Goal: Contribute content: Add original content to the website for others to see

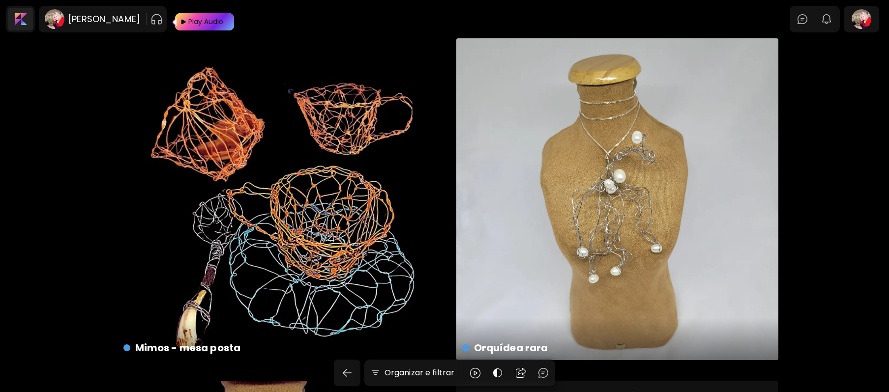
click at [23, 20] on div at bounding box center [20, 19] width 25 height 23
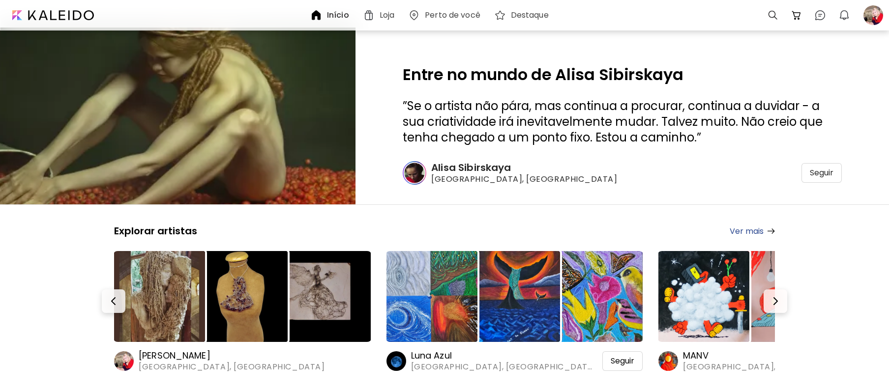
click at [468, 172] on h6 "Alisa Sibirskaya" at bounding box center [524, 167] width 187 height 13
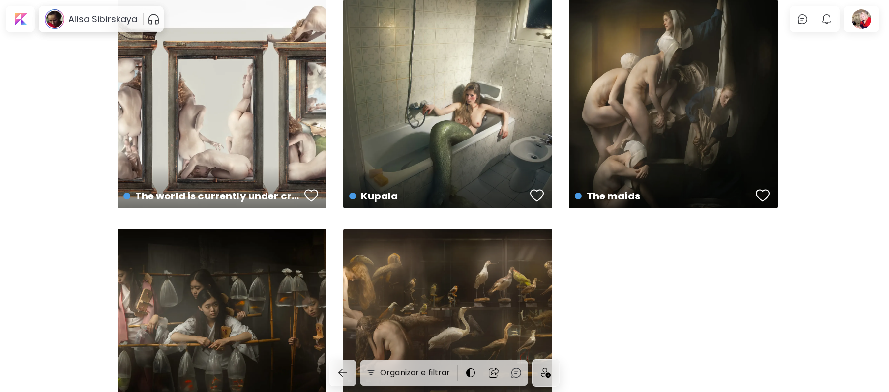
scroll to position [1745, 0]
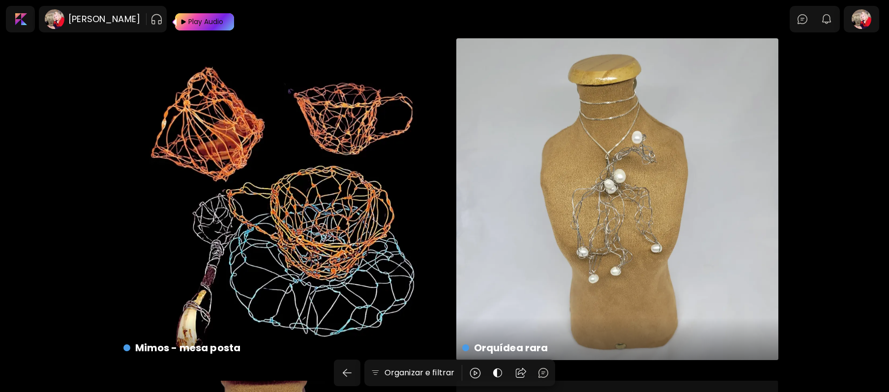
click at [72, 14] on h6 "Maria Brasil" at bounding box center [104, 19] width 72 height 12
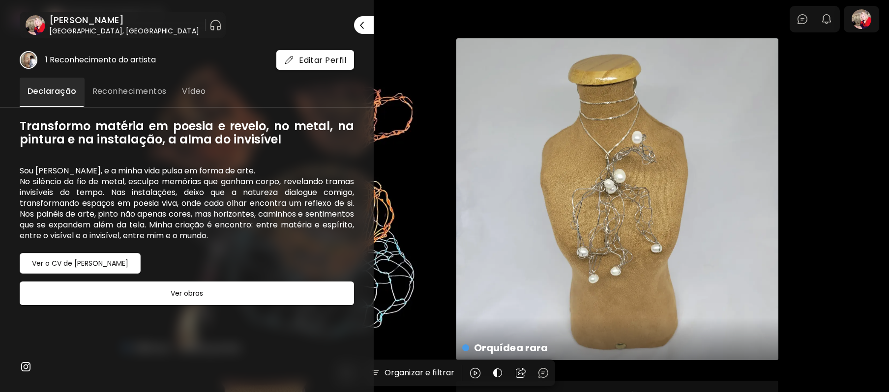
click at [209, 26] on img "button" at bounding box center [215, 25] width 12 height 16
click at [198, 24] on img "button" at bounding box center [204, 25] width 12 height 12
click at [866, 193] on div at bounding box center [444, 196] width 889 height 392
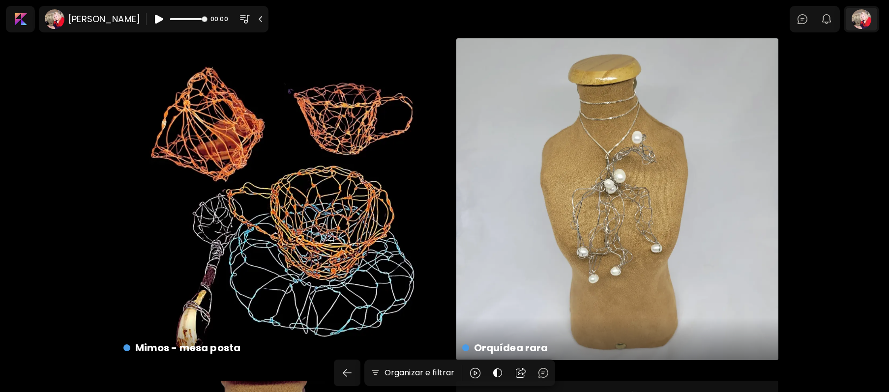
click at [864, 20] on div at bounding box center [861, 19] width 31 height 23
click at [831, 19] on img "button" at bounding box center [827, 19] width 12 height 12
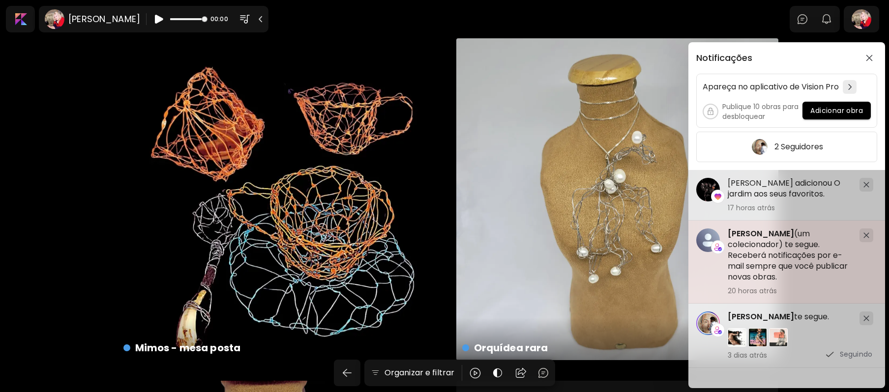
click at [740, 236] on span "Valeria Fioriti" at bounding box center [761, 233] width 66 height 11
click at [740, 236] on div at bounding box center [444, 234] width 889 height 392
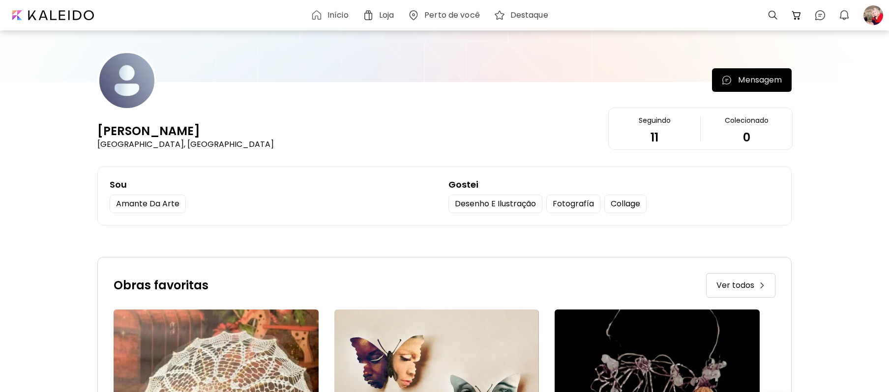
click at [879, 19] on div at bounding box center [873, 15] width 22 height 22
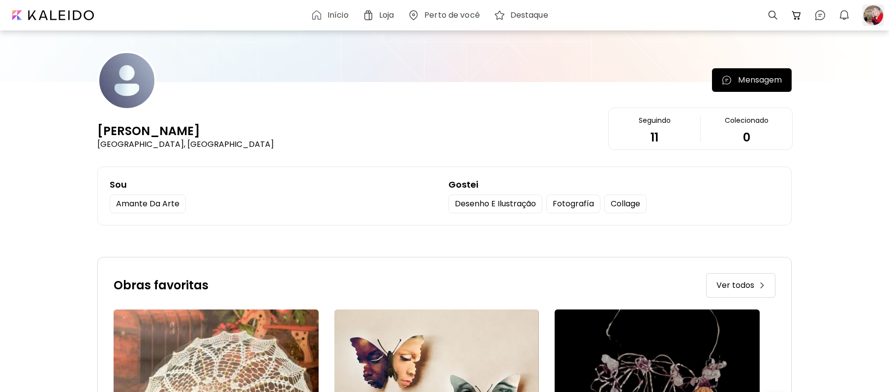
click at [875, 14] on div at bounding box center [873, 15] width 22 height 22
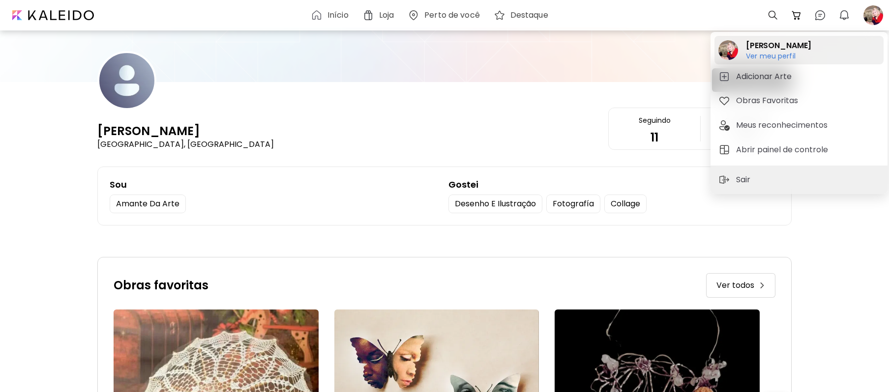
click at [777, 53] on h6 "Ver meu perfil" at bounding box center [778, 56] width 65 height 9
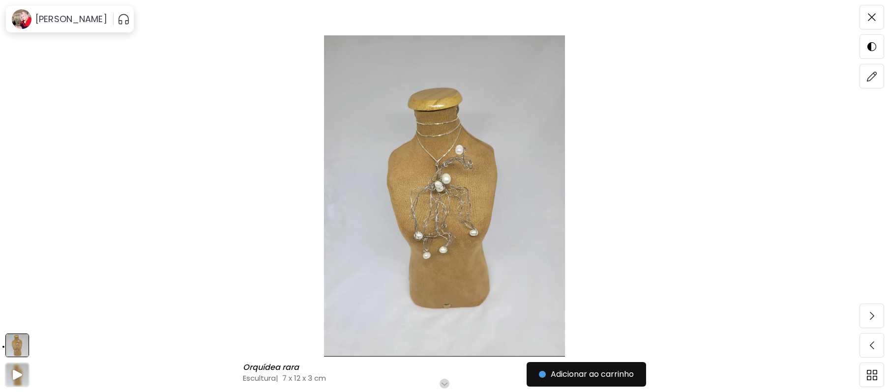
click at [870, 12] on span at bounding box center [871, 17] width 21 height 21
click at [883, 19] on div at bounding box center [883, 19] width 0 height 0
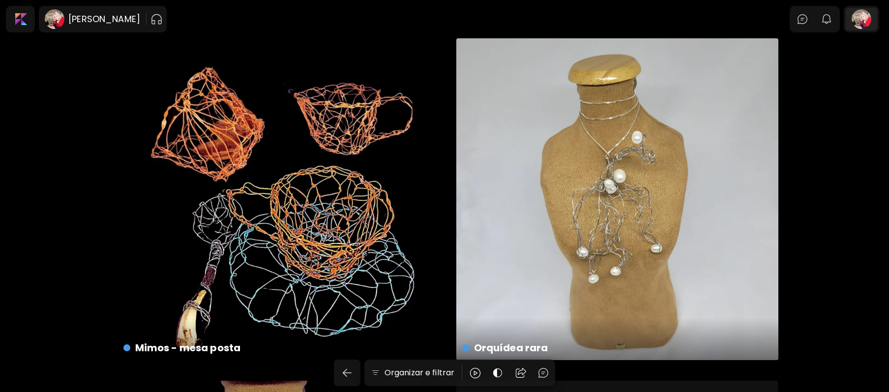
click at [873, 20] on div at bounding box center [861, 19] width 31 height 23
click at [873, 18] on div at bounding box center [861, 19] width 31 height 23
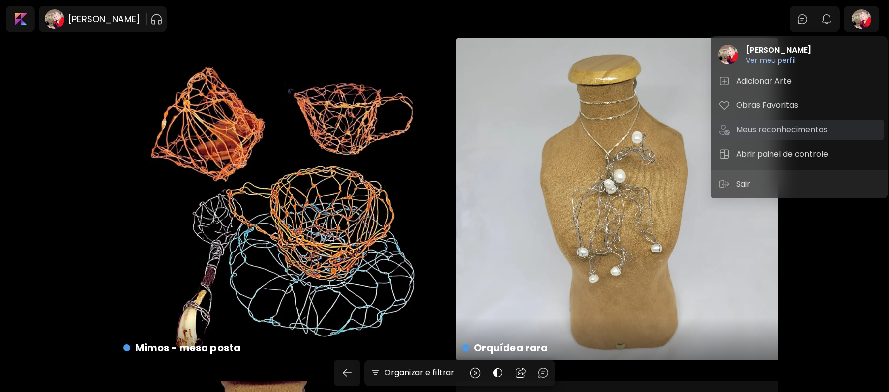
click at [801, 130] on h5 "Meus reconhecimentos" at bounding box center [783, 130] width 94 height 12
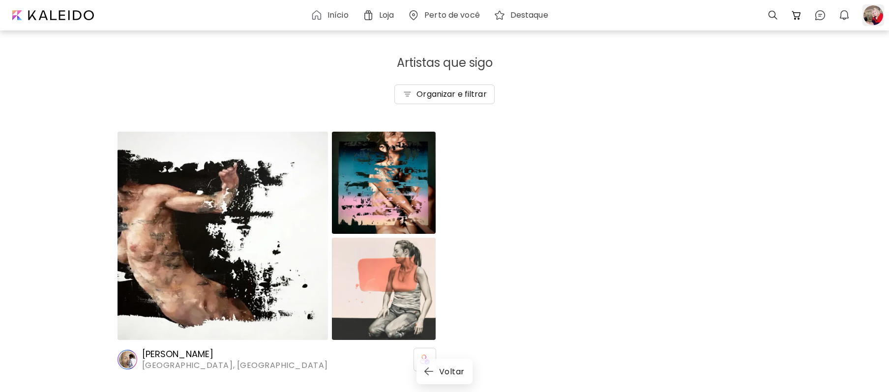
click at [872, 16] on div at bounding box center [873, 15] width 22 height 22
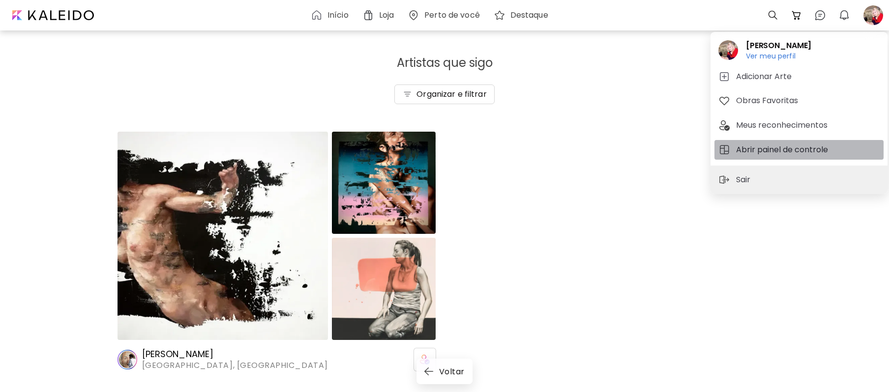
click at [797, 144] on h5 "Abrir painel de controle" at bounding box center [783, 150] width 95 height 12
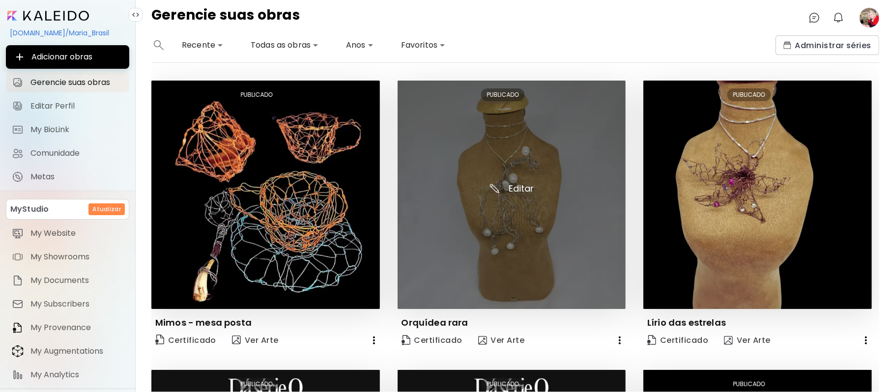
click at [517, 183] on img at bounding box center [512, 195] width 229 height 229
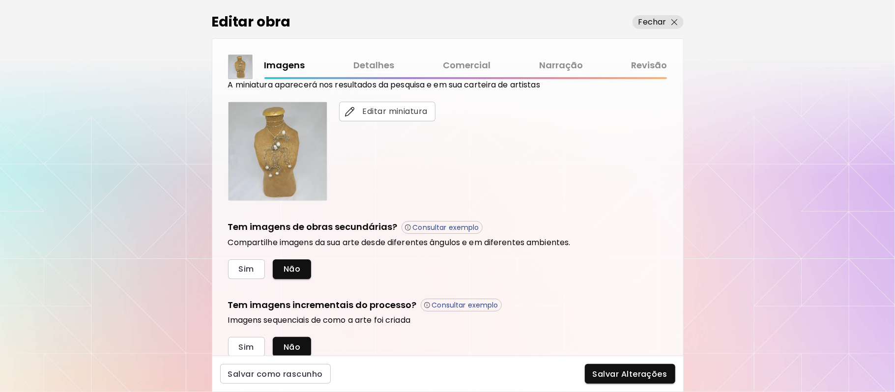
scroll to position [244, 0]
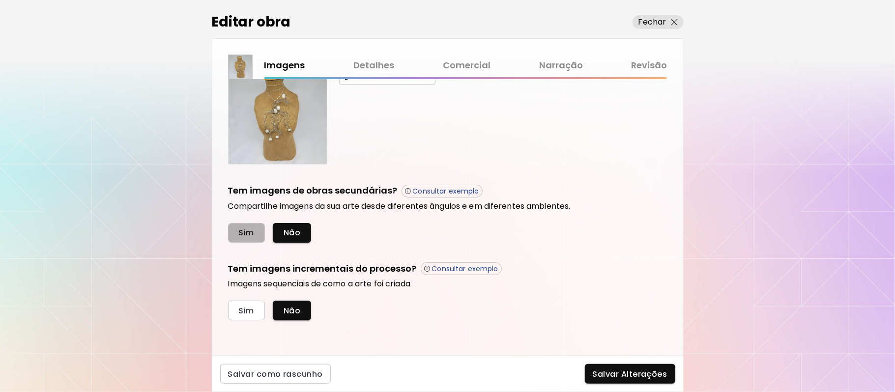
click at [247, 235] on span "Sim" at bounding box center [246, 233] width 15 height 10
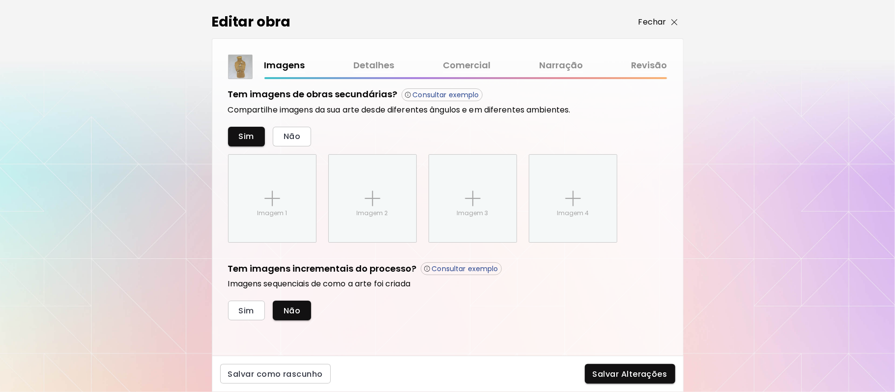
click at [645, 22] on p "Fechar" at bounding box center [653, 22] width 28 height 12
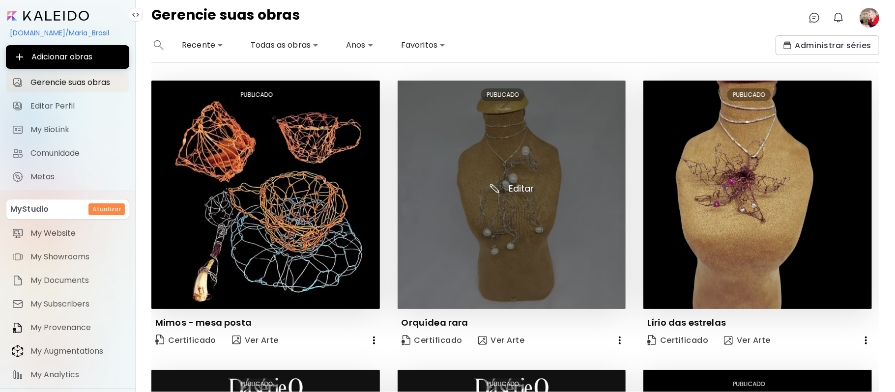
click at [519, 183] on img at bounding box center [512, 195] width 229 height 229
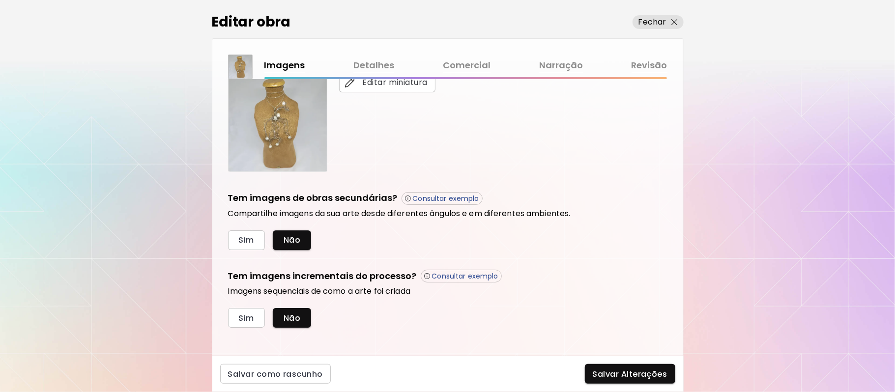
scroll to position [244, 0]
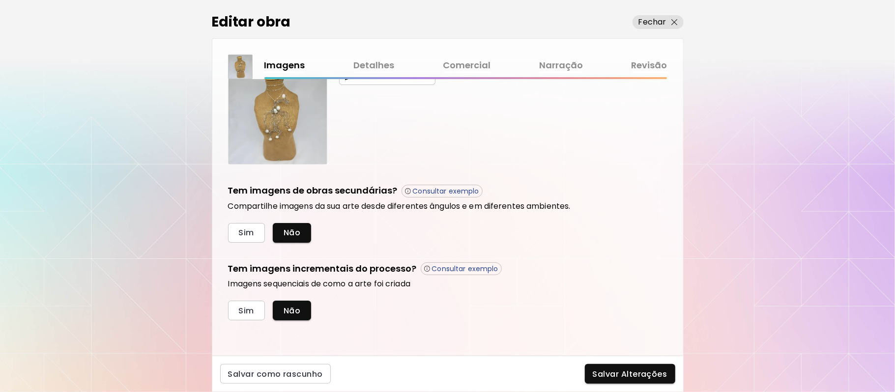
click at [647, 289] on h6 "Imagens sequenciais de como a arte foi criada" at bounding box center [448, 284] width 440 height 10
click at [249, 235] on span "Sim" at bounding box center [246, 233] width 15 height 10
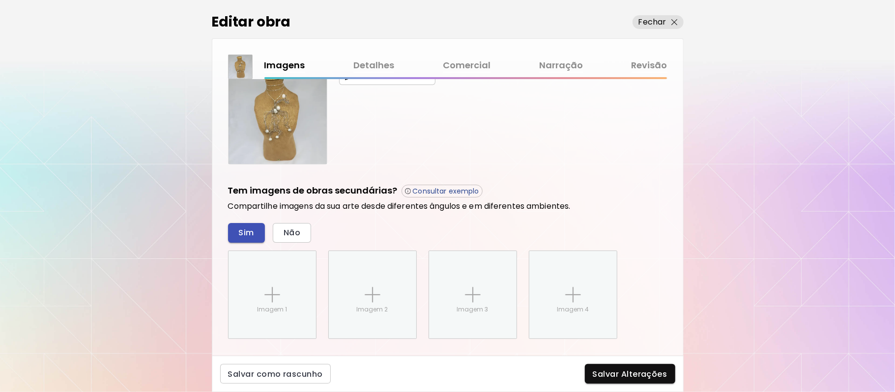
scroll to position [340, 0]
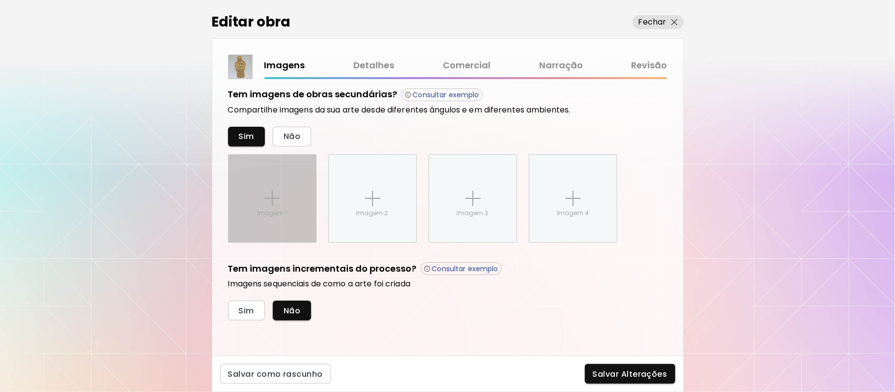
click at [278, 199] on img at bounding box center [272, 199] width 16 height 16
click at [0, 0] on input "Imagem 1" at bounding box center [0, 0] width 0 height 0
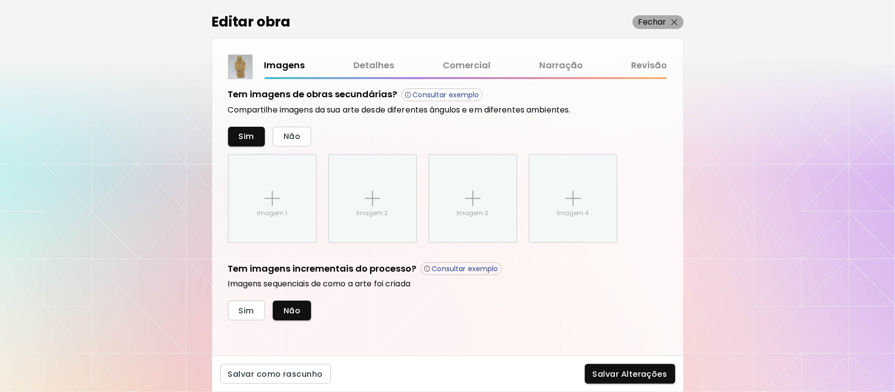
click at [662, 22] on p "Fechar" at bounding box center [653, 22] width 28 height 12
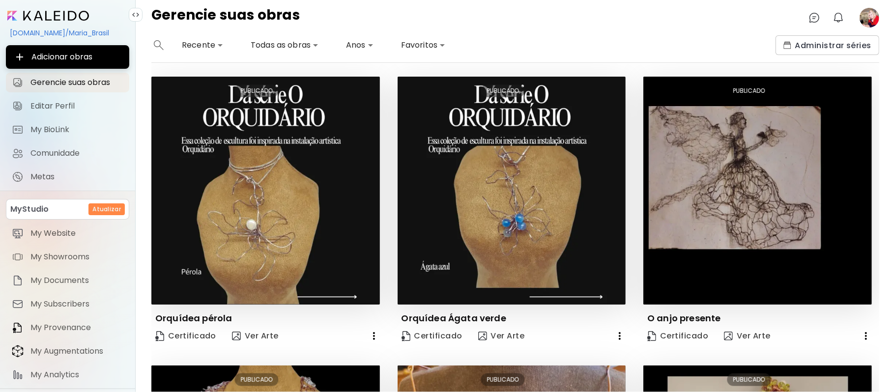
scroll to position [336, 0]
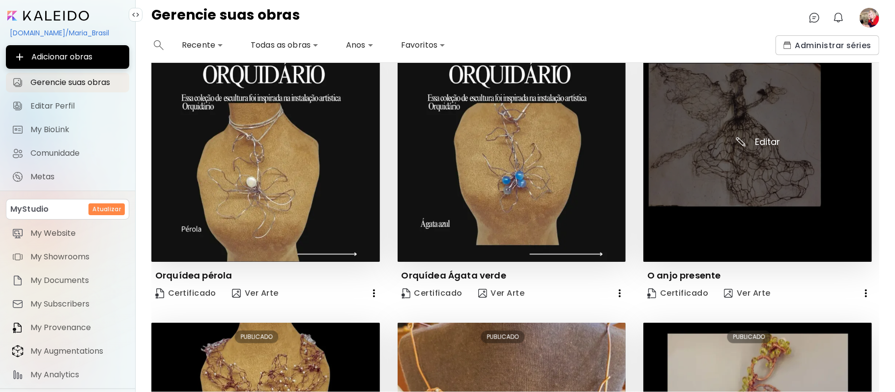
click at [731, 165] on img at bounding box center [758, 148] width 229 height 229
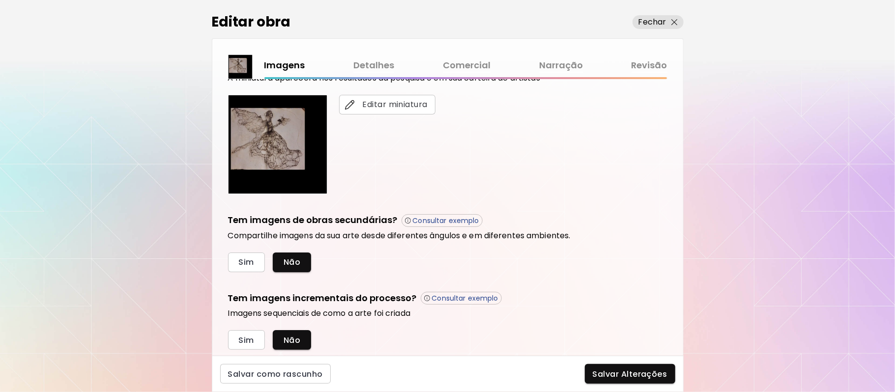
scroll to position [239, 0]
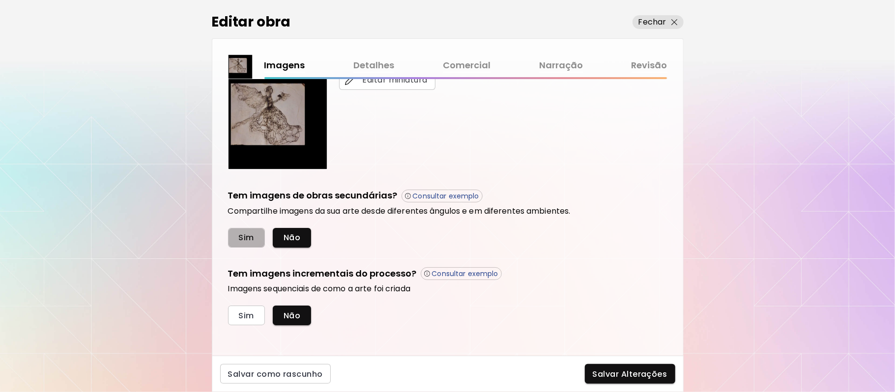
click at [248, 234] on span "Sim" at bounding box center [246, 238] width 15 height 10
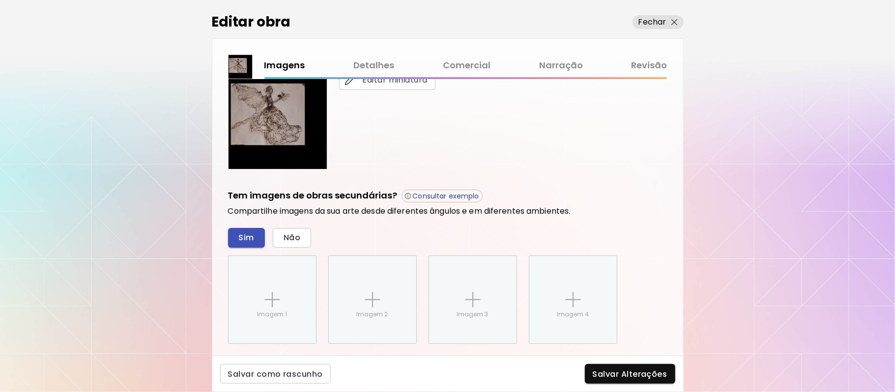
scroll to position [340, 0]
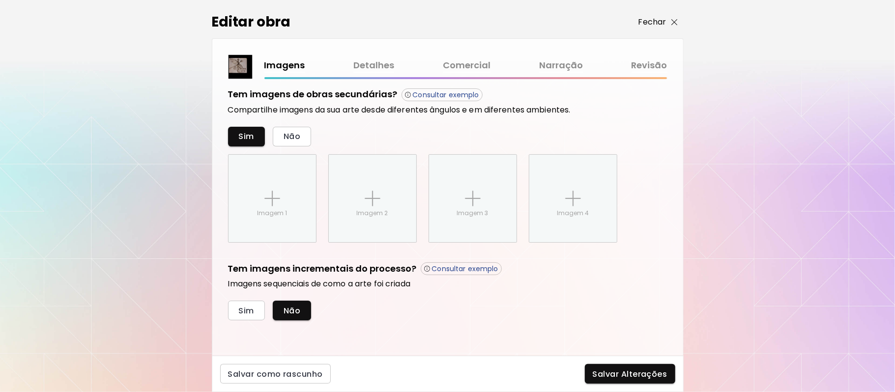
click at [657, 25] on p "Fechar" at bounding box center [653, 22] width 28 height 12
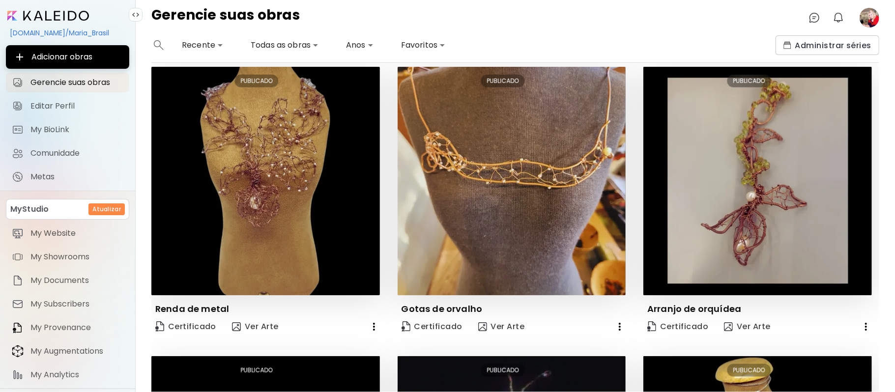
scroll to position [585, 0]
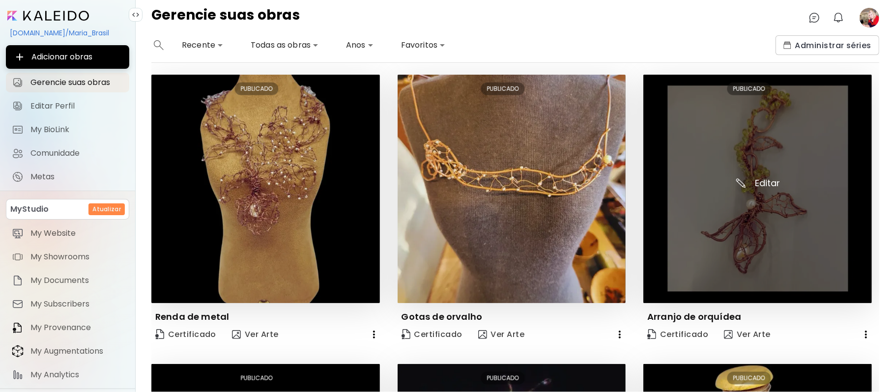
click at [746, 246] on img at bounding box center [758, 189] width 229 height 229
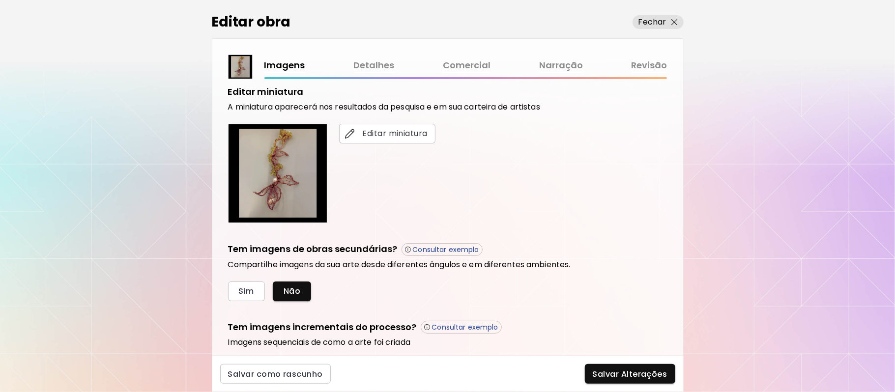
scroll to position [244, 0]
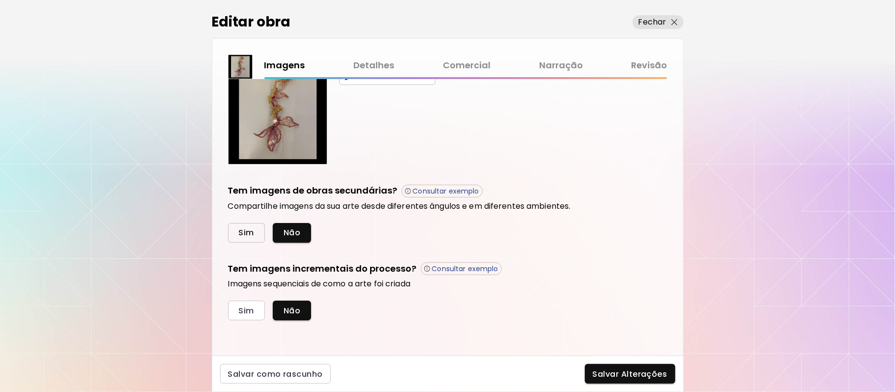
click at [248, 233] on span "Sim" at bounding box center [246, 233] width 15 height 10
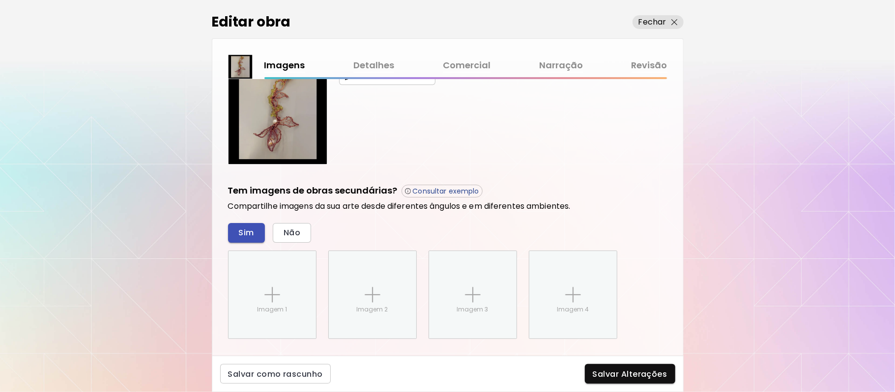
scroll to position [340, 0]
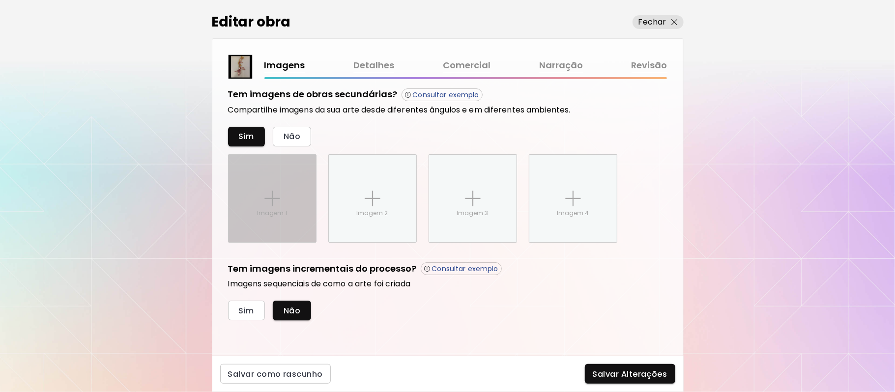
click at [273, 195] on img at bounding box center [272, 199] width 16 height 16
click at [0, 0] on input "Imagem 1" at bounding box center [0, 0] width 0 height 0
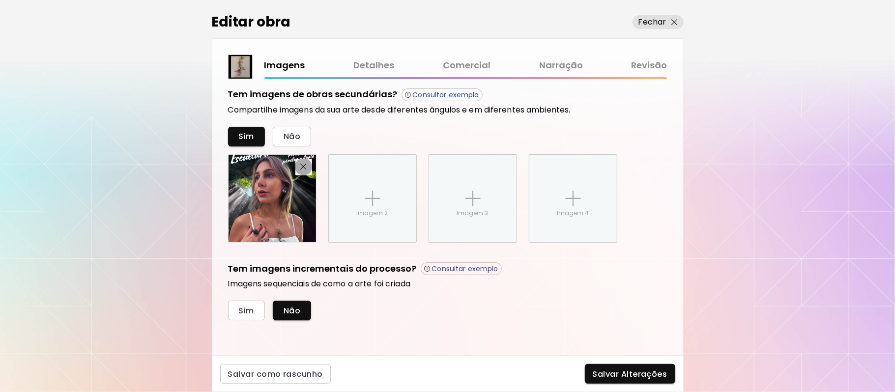
click at [301, 166] on img "button" at bounding box center [303, 167] width 6 height 6
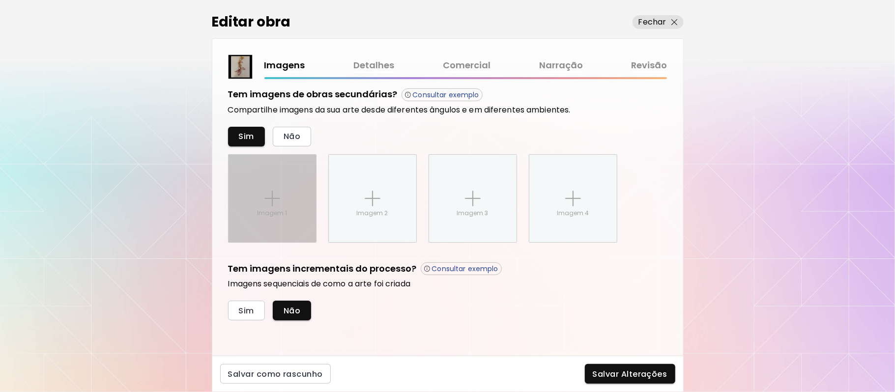
click at [276, 195] on img at bounding box center [272, 199] width 16 height 16
click at [0, 0] on input "Imagem 1" at bounding box center [0, 0] width 0 height 0
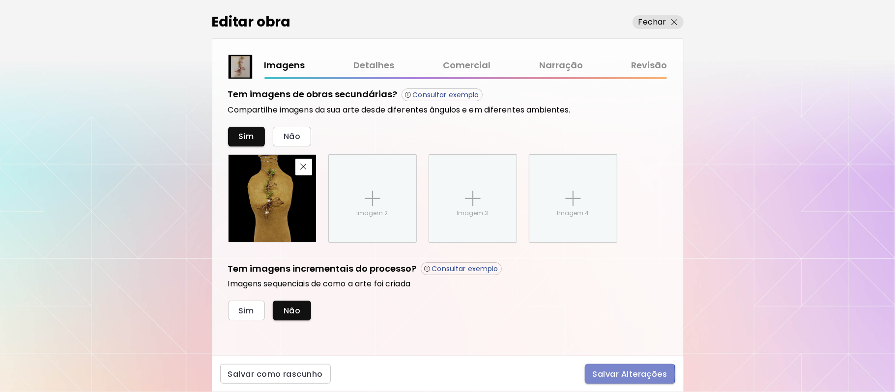
click at [600, 375] on span "Salvar Alterações" at bounding box center [630, 374] width 75 height 10
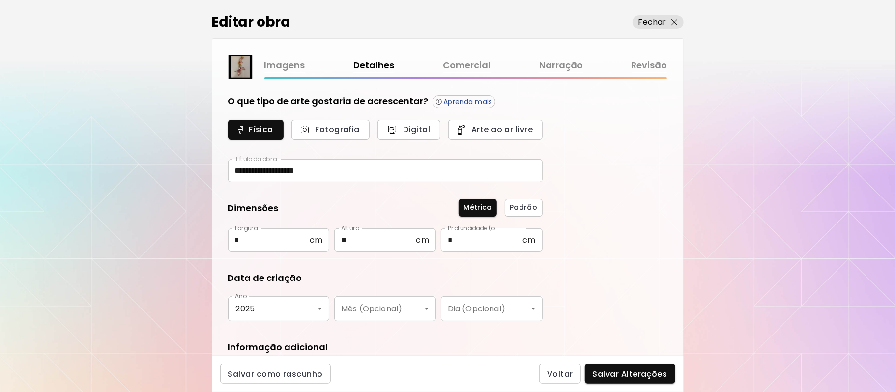
type input "*********"
click at [604, 375] on span "Salvar Alterações" at bounding box center [630, 374] width 75 height 10
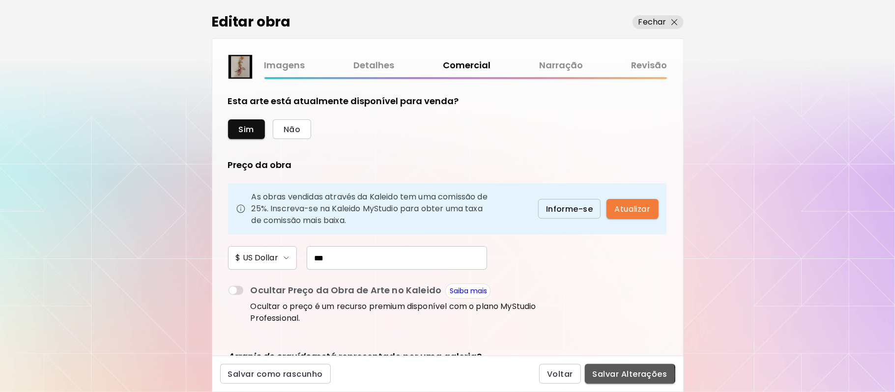
click at [601, 375] on span "Salvar Alterações" at bounding box center [630, 374] width 75 height 10
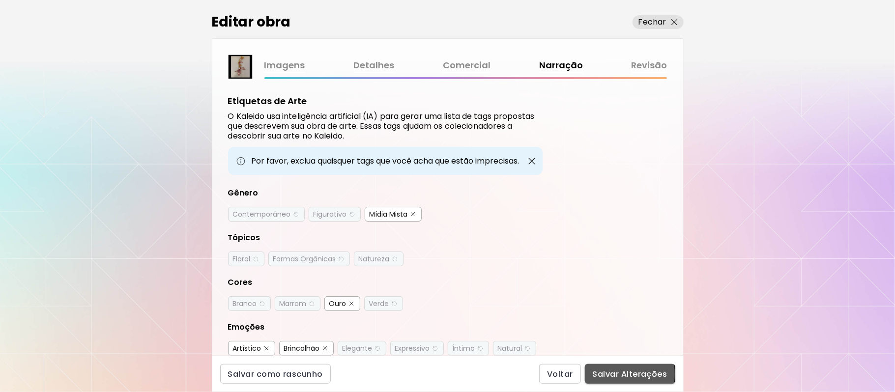
click at [600, 375] on span "Salvar Alterações" at bounding box center [630, 374] width 75 height 10
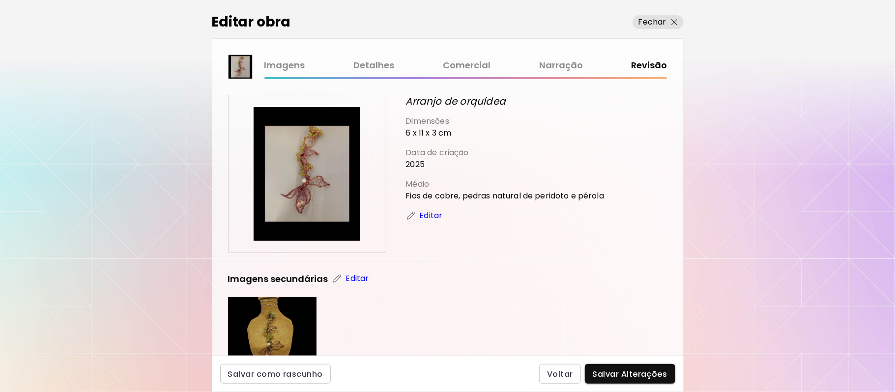
click at [600, 375] on span "Salvar Alterações" at bounding box center [630, 374] width 75 height 10
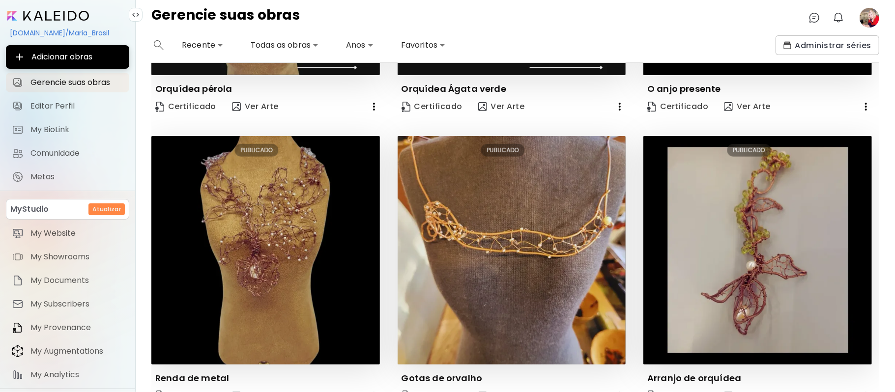
scroll to position [535, 0]
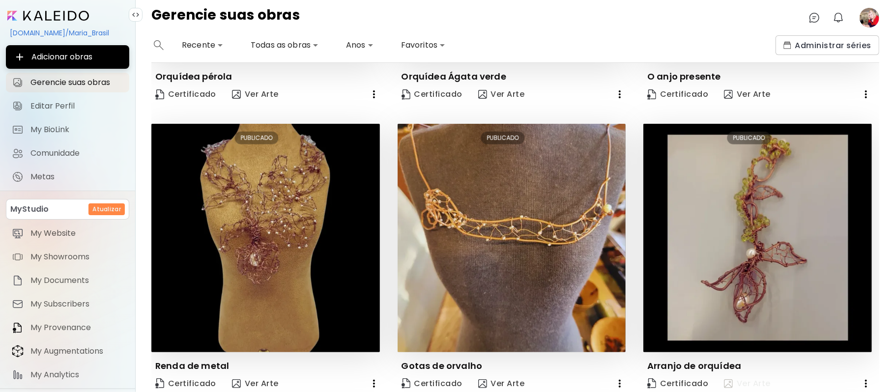
click at [748, 379] on span "Ver Arte" at bounding box center [747, 384] width 47 height 11
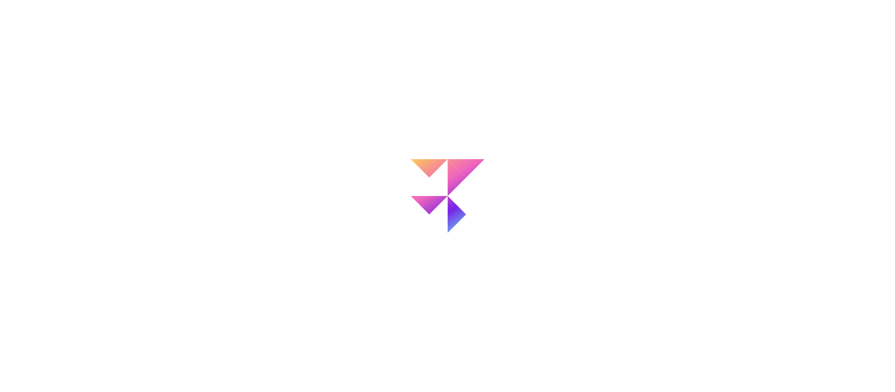
click at [748, 376] on div at bounding box center [447, 196] width 895 height 392
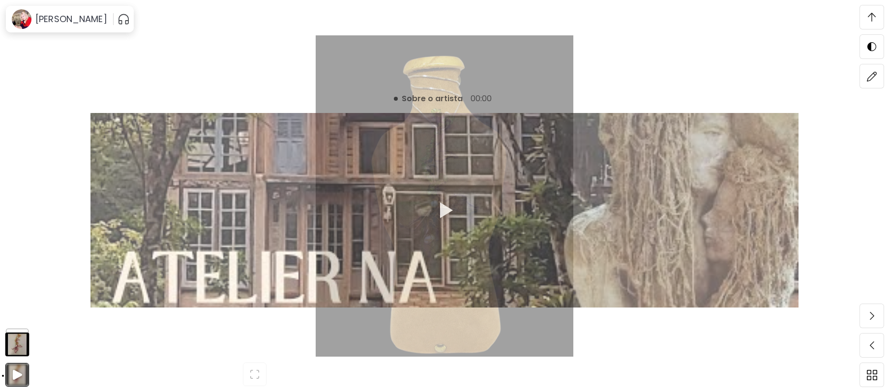
scroll to position [2346, 0]
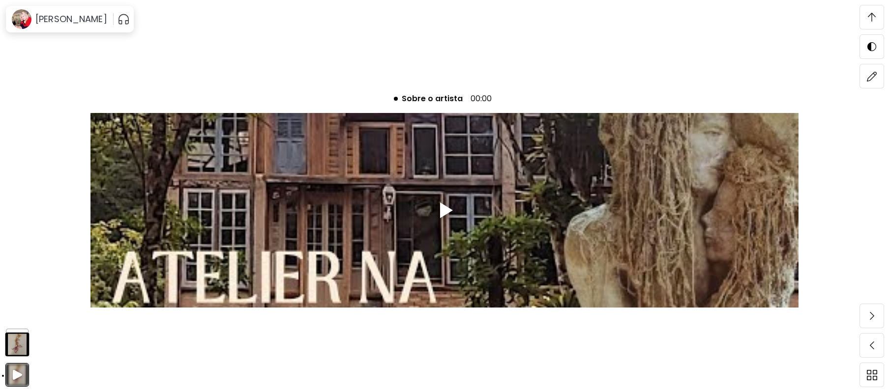
click at [450, 206] on div at bounding box center [446, 211] width 13 height 16
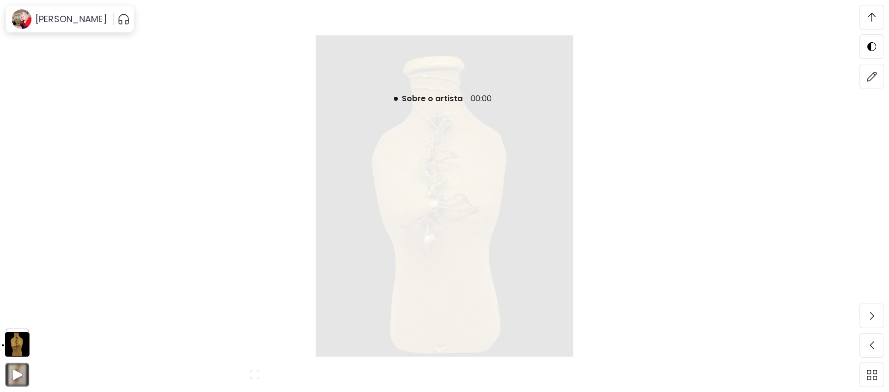
scroll to position [2135, 0]
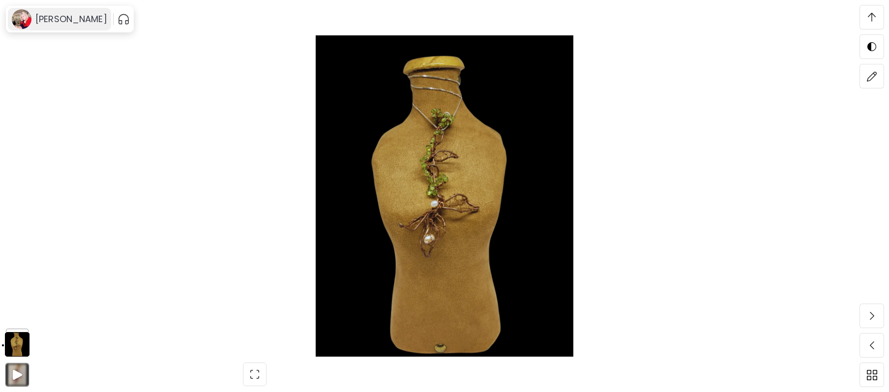
click at [58, 19] on h6 "[PERSON_NAME]" at bounding box center [71, 19] width 72 height 12
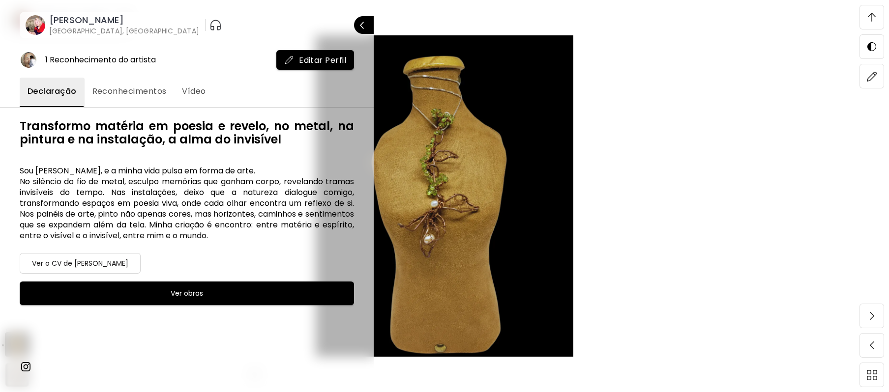
click at [32, 16] on image at bounding box center [36, 25] width 20 height 20
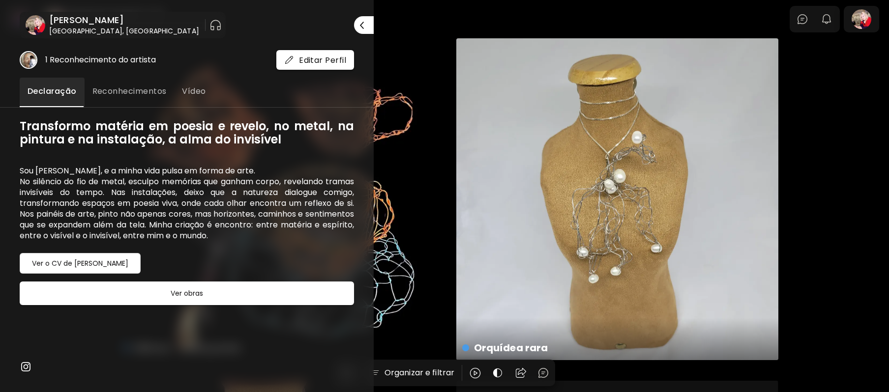
click at [407, 46] on div at bounding box center [444, 196] width 889 height 392
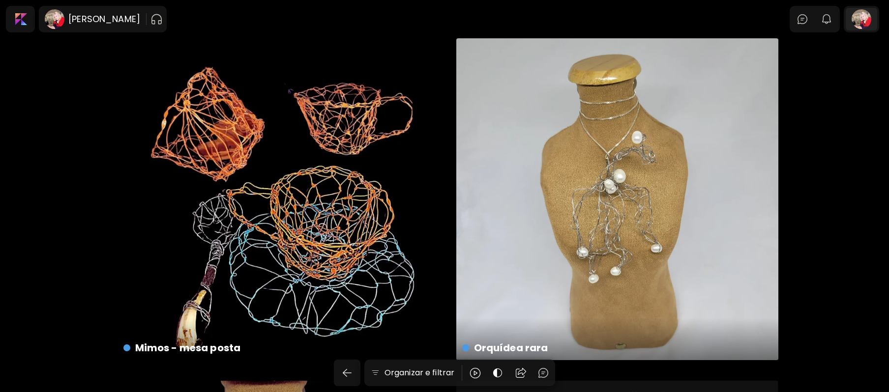
click at [869, 26] on div at bounding box center [861, 19] width 31 height 23
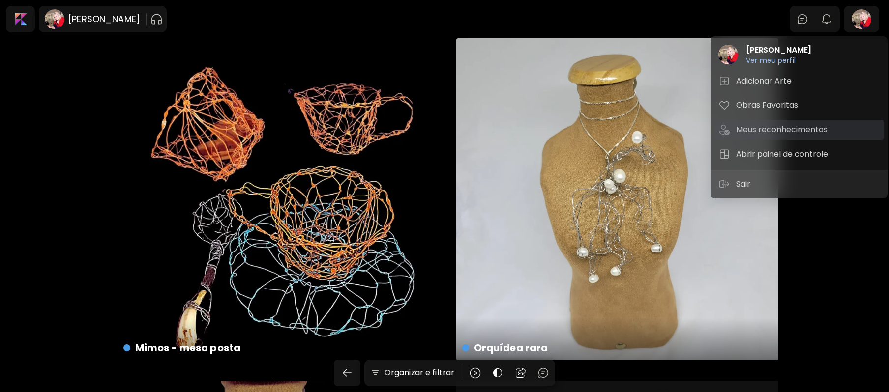
click at [793, 130] on h5 "Meus reconhecimentos" at bounding box center [783, 130] width 94 height 12
